Goal: Task Accomplishment & Management: Complete application form

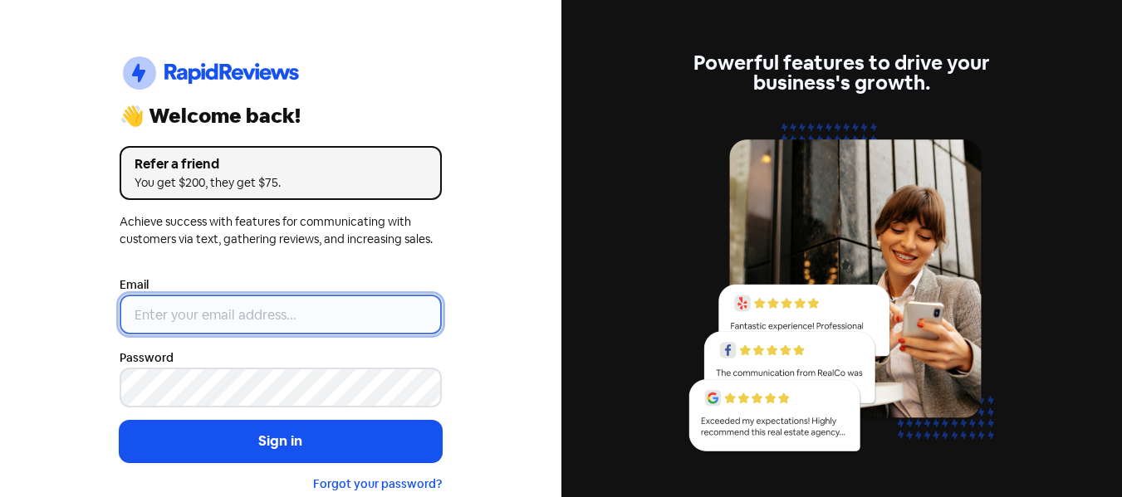
type input "[EMAIL_ADDRESS][DOMAIN_NAME]"
click at [334, 310] on input "[EMAIL_ADDRESS][DOMAIN_NAME]" at bounding box center [281, 315] width 322 height 40
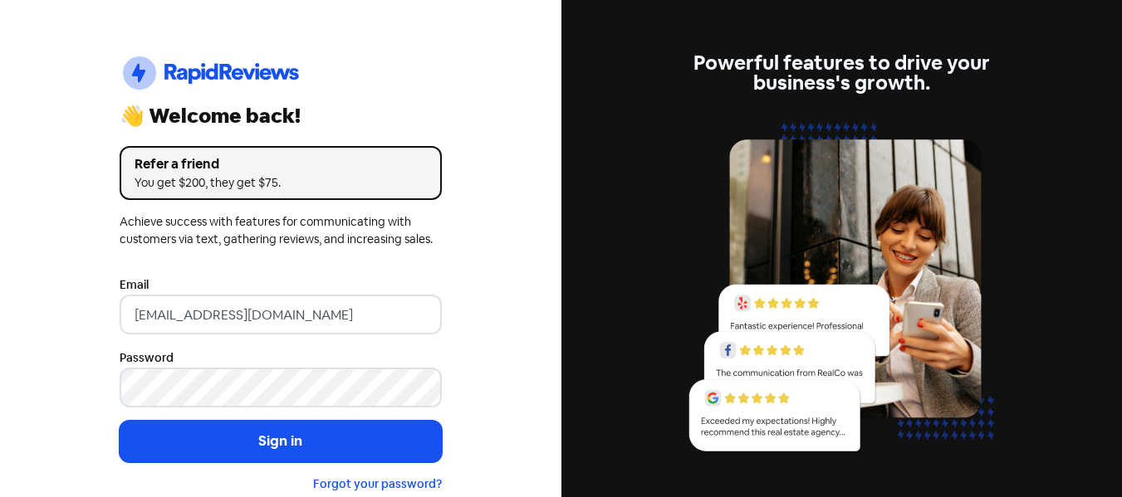
click at [291, 415] on form "Email [EMAIL_ADDRESS][DOMAIN_NAME] Password Sign in Forgot your password?" at bounding box center [281, 384] width 322 height 218
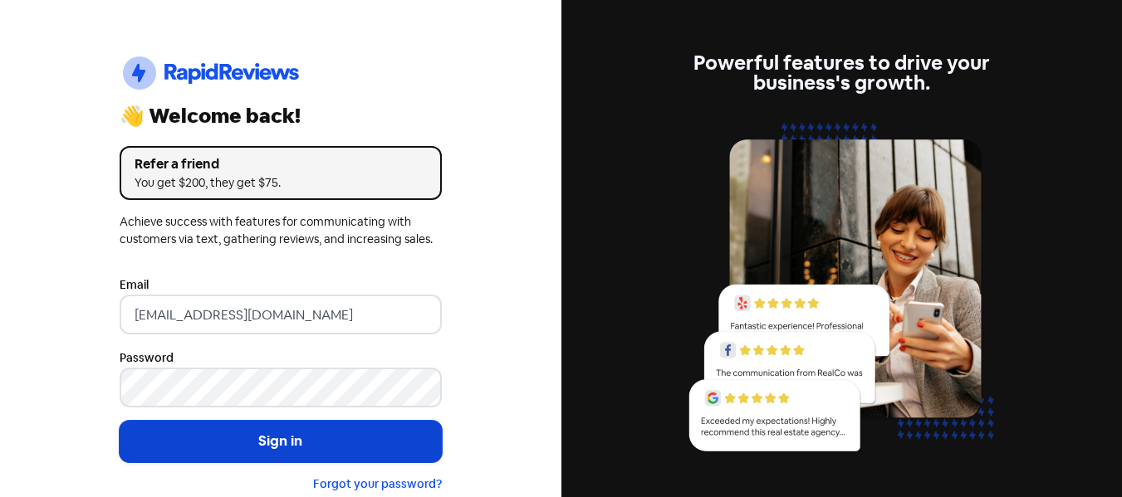
click at [290, 433] on button "Sign in" at bounding box center [281, 442] width 322 height 42
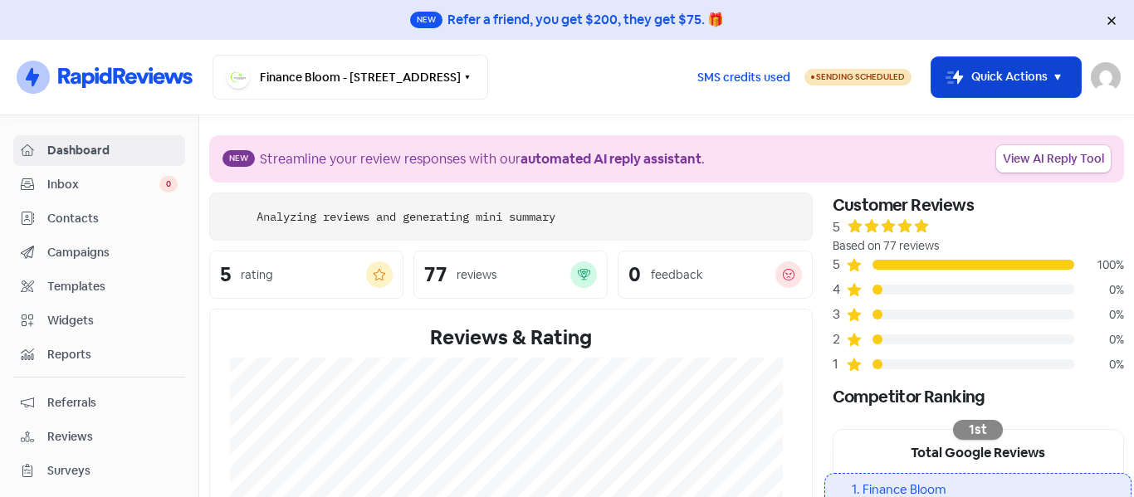
click at [1034, 69] on button "Icon For Thunder-move Quick Actions" at bounding box center [1006, 77] width 149 height 40
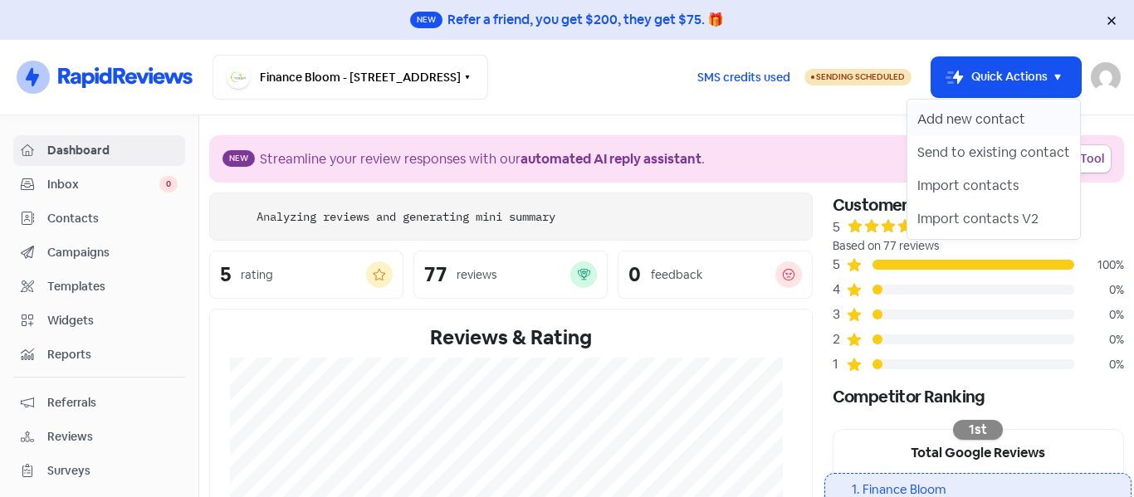
click at [987, 116] on button "Add new contact" at bounding box center [994, 119] width 173 height 33
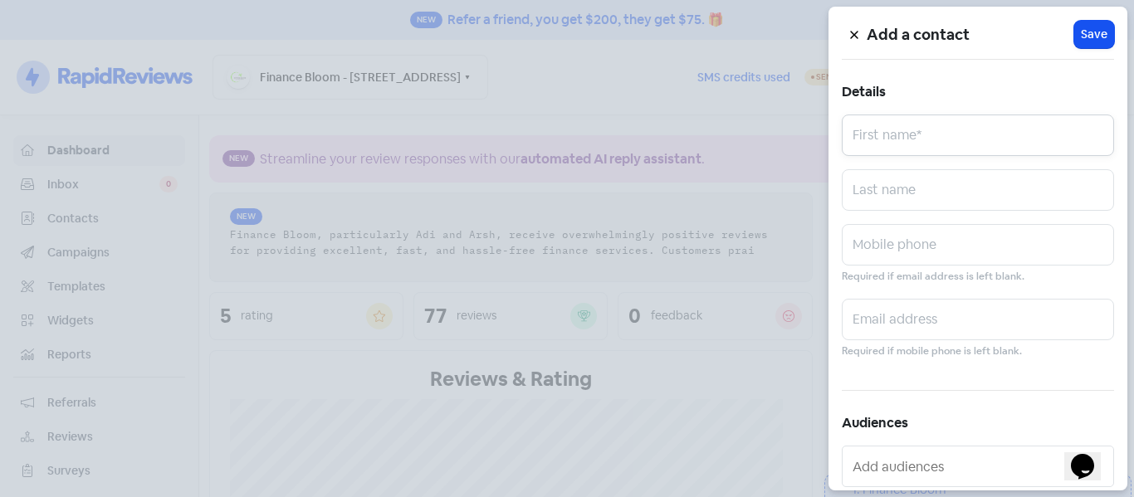
click at [916, 131] on input "text" at bounding box center [978, 136] width 272 height 42
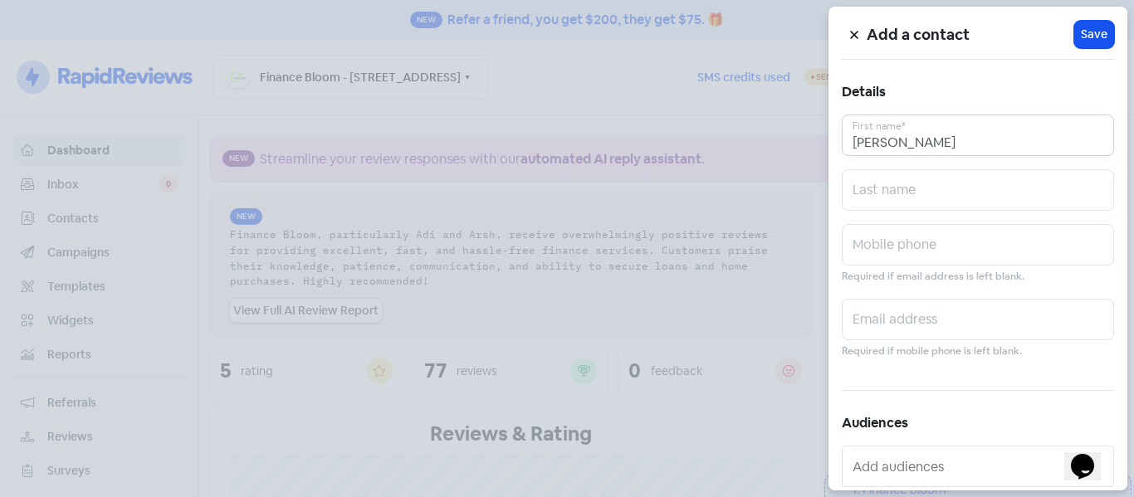
type input "[PERSON_NAME]"
click at [898, 184] on input "text" at bounding box center [978, 190] width 272 height 42
type input "[PERSON_NAME]"
click at [877, 251] on input "text" at bounding box center [978, 245] width 272 height 42
paste input "0223052106"
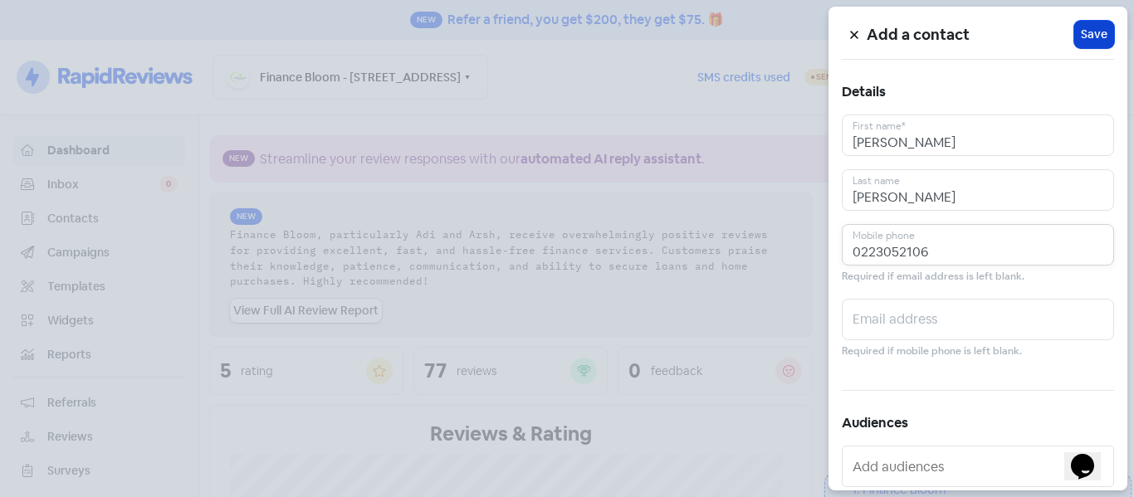
type input "0223052106"
click at [1084, 32] on span "Save" at bounding box center [1094, 34] width 27 height 17
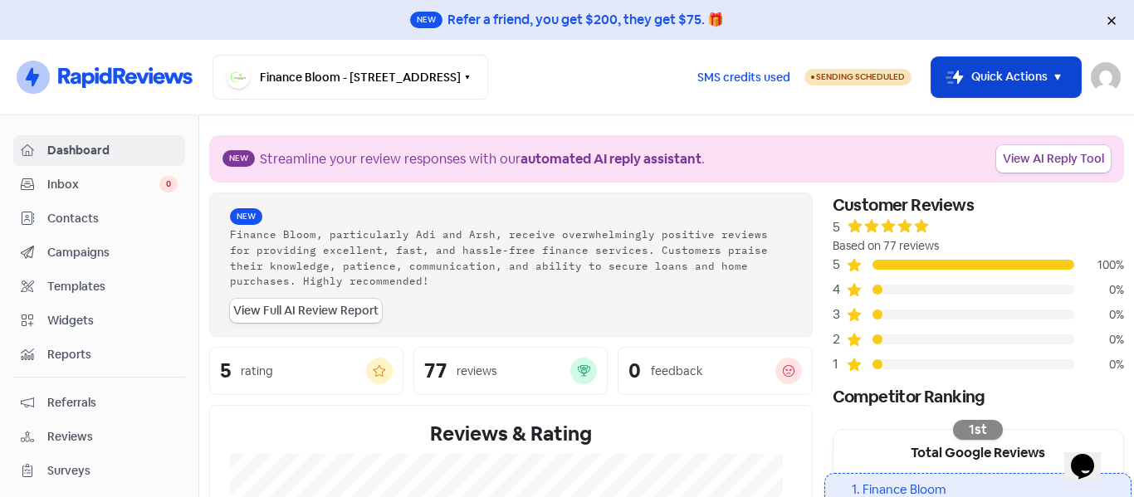
click at [1023, 79] on button "Icon For Thunder-move Quick Actions" at bounding box center [1006, 77] width 149 height 40
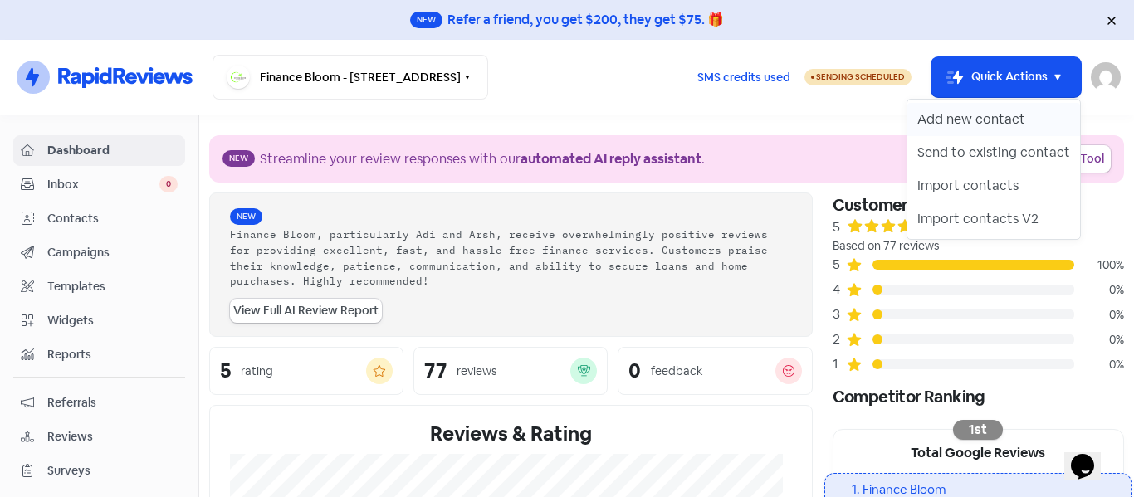
click at [997, 108] on button "Add new contact" at bounding box center [994, 119] width 173 height 33
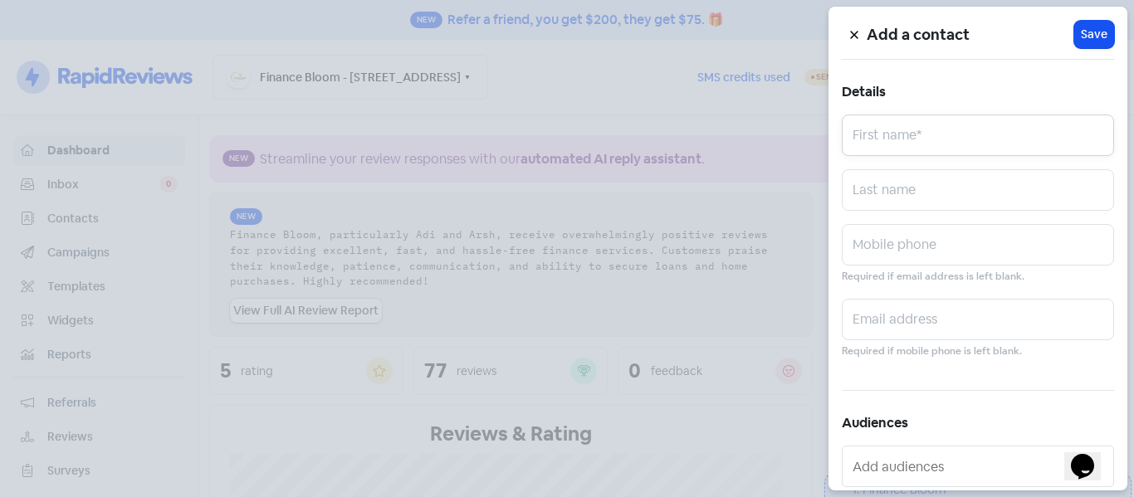
click at [892, 141] on input "text" at bounding box center [978, 136] width 272 height 42
type input "[PERSON_NAME]"
click at [870, 195] on input "text" at bounding box center [978, 190] width 272 height 42
type input "[PERSON_NAME]"
click at [874, 251] on input "text" at bounding box center [978, 245] width 272 height 42
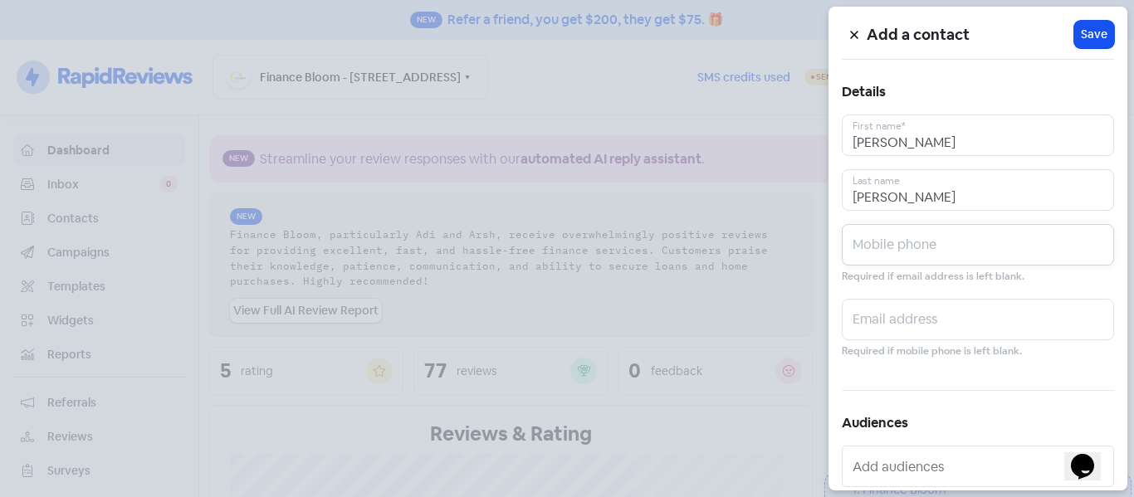
paste input "0225980527"
type input "0225980527"
click at [1094, 44] on button "Icon For Loading Save" at bounding box center [1095, 34] width 40 height 27
